Goal: Obtain resource: Obtain resource

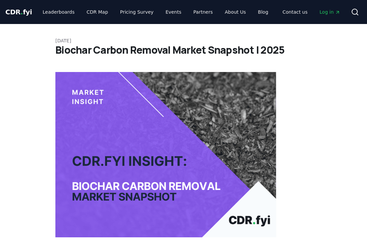
scroll to position [262, 0]
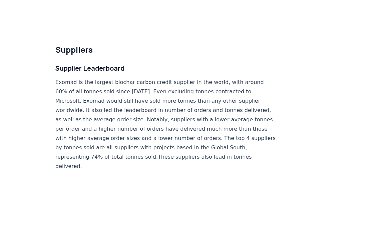
scroll to position [3960, 0]
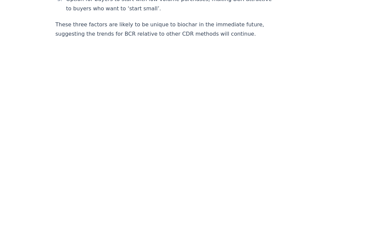
scroll to position [1052, 0]
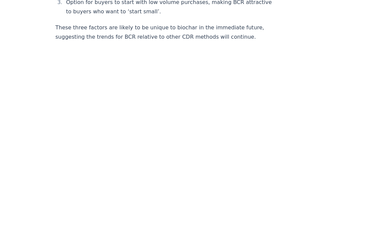
drag, startPoint x: 32, startPoint y: 23, endPoint x: 29, endPoint y: 35, distance: 11.7
drag, startPoint x: 52, startPoint y: 19, endPoint x: 8, endPoint y: 40, distance: 48.5
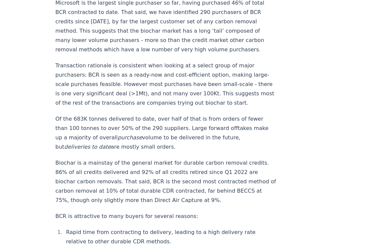
scroll to position [791, 0]
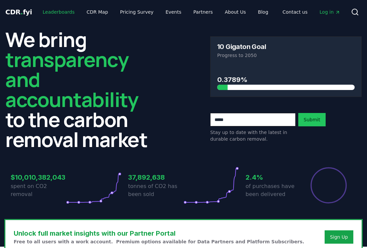
click at [66, 12] on link "Leaderboards" at bounding box center [58, 12] width 43 height 12
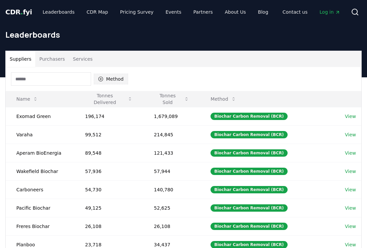
click at [104, 79] on button "Method" at bounding box center [111, 79] width 34 height 11
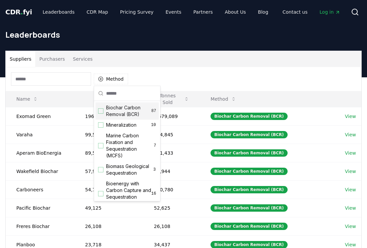
click at [101, 110] on div "Suggestions" at bounding box center [100, 110] width 5 height 5
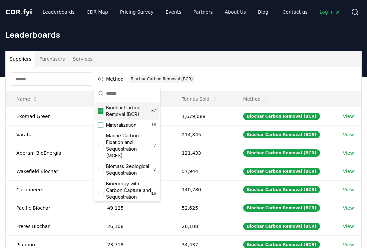
click at [152, 62] on div "Suppliers Purchasers Services" at bounding box center [184, 59] width 356 height 16
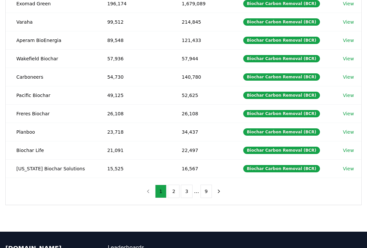
scroll to position [131, 0]
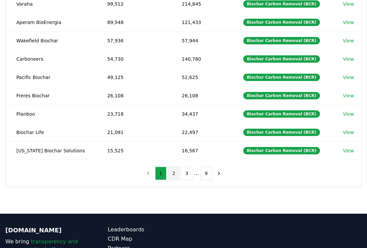
click at [174, 173] on button "2" at bounding box center [174, 173] width 12 height 13
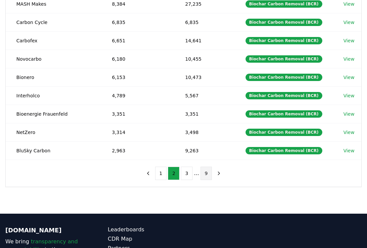
click at [206, 176] on button "9" at bounding box center [207, 173] width 12 height 13
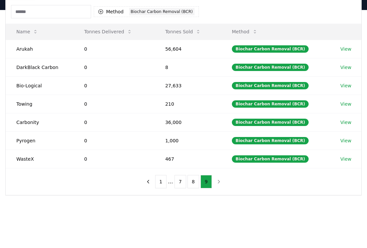
scroll to position [64, 0]
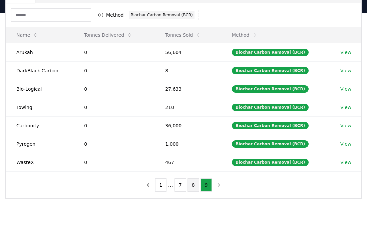
click at [191, 184] on button "8" at bounding box center [194, 185] width 12 height 13
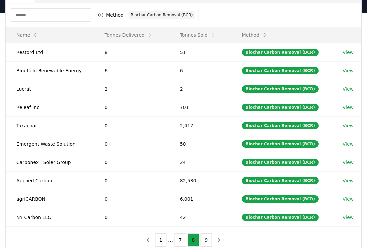
scroll to position [0, 0]
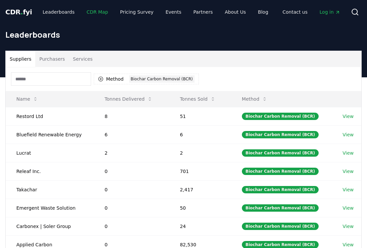
click at [90, 10] on link "CDR Map" at bounding box center [97, 12] width 32 height 12
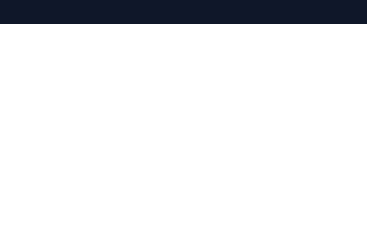
scroll to position [81, 0]
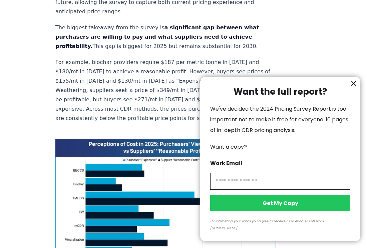
scroll to position [386, 0]
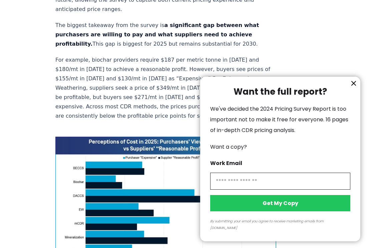
click at [349, 93] on div "Want the full report? We've decided the 2024 Pricing Survey Report is too impor…" at bounding box center [280, 159] width 160 height 165
click at [281, 190] on input "information" at bounding box center [280, 181] width 140 height 17
type input "**********"
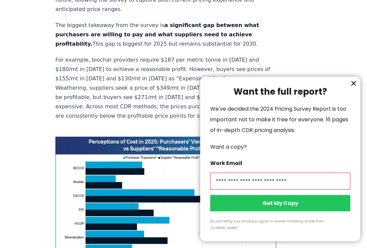
click at [287, 211] on button "Get My Copy" at bounding box center [280, 203] width 140 height 16
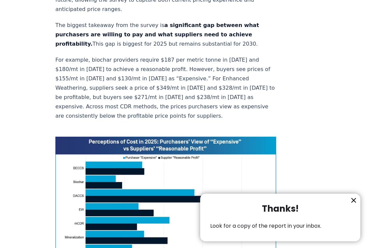
click at [355, 199] on icon "information" at bounding box center [354, 201] width 8 height 8
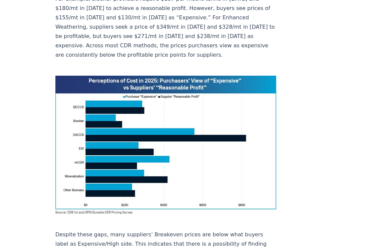
scroll to position [401, 0]
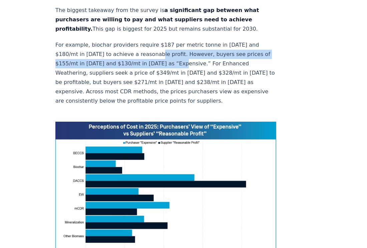
drag, startPoint x: 133, startPoint y: 54, endPoint x: 132, endPoint y: 48, distance: 6.1
click at [132, 48] on p "For example, biochar providers require $187 per metric tonne in 2025 and $180/m…" at bounding box center [165, 72] width 221 height 65
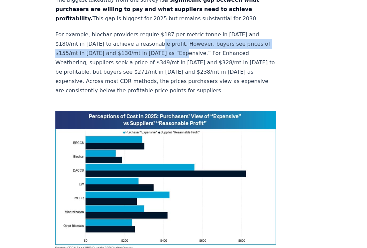
scroll to position [413, 0]
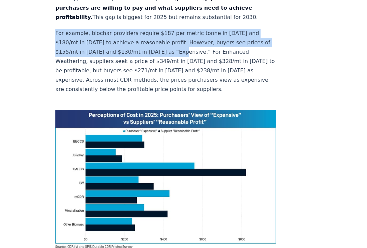
drag, startPoint x: 54, startPoint y: 19, endPoint x: 132, endPoint y: 42, distance: 81.5
copy p "For example, biochar providers require $187 per metric tonne in 2025 and $180/m…"
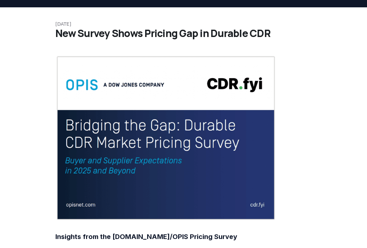
scroll to position [0, 0]
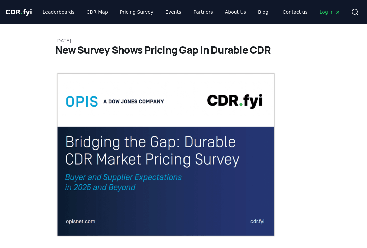
click at [216, 211] on img at bounding box center [165, 155] width 221 height 166
